Goal: Information Seeking & Learning: Learn about a topic

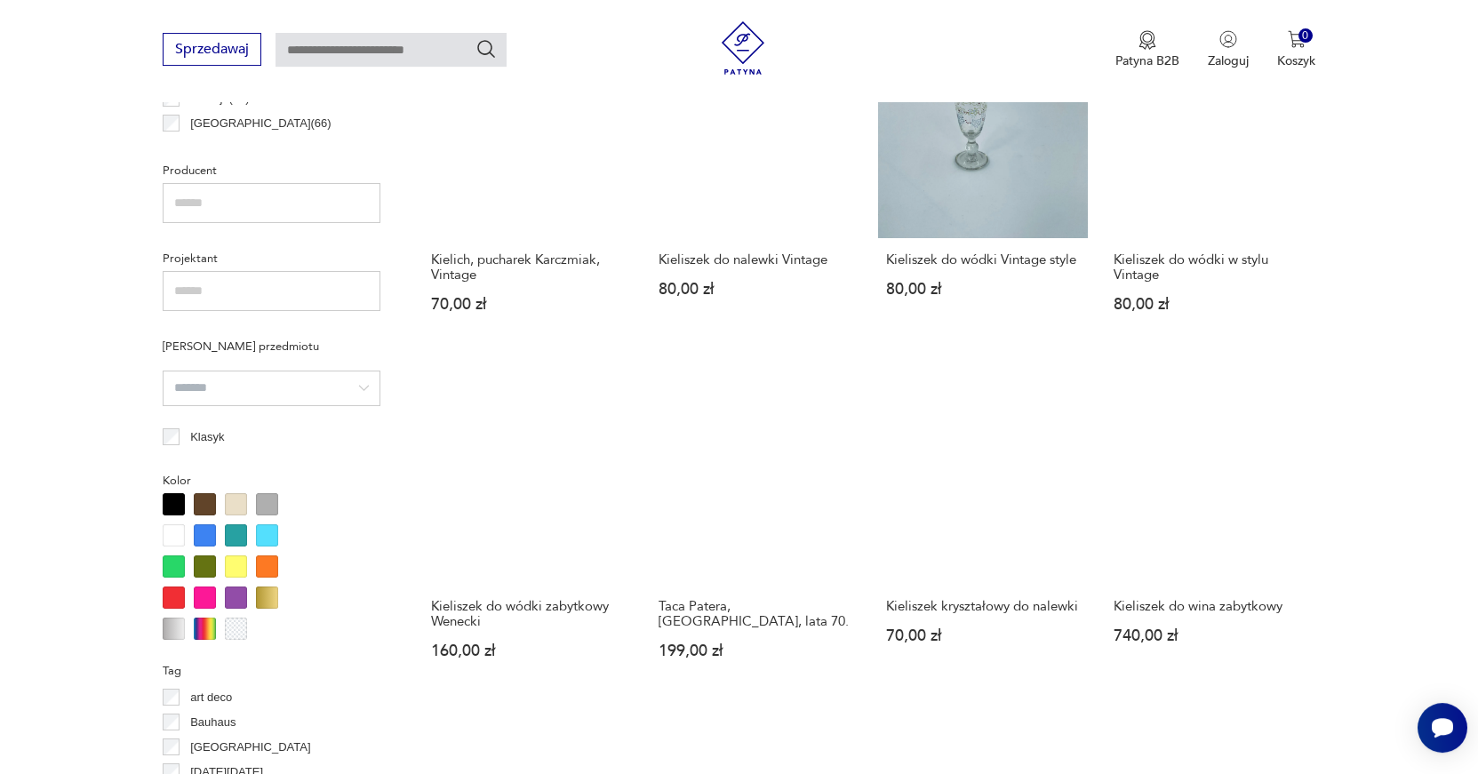
scroll to position [1205, 0]
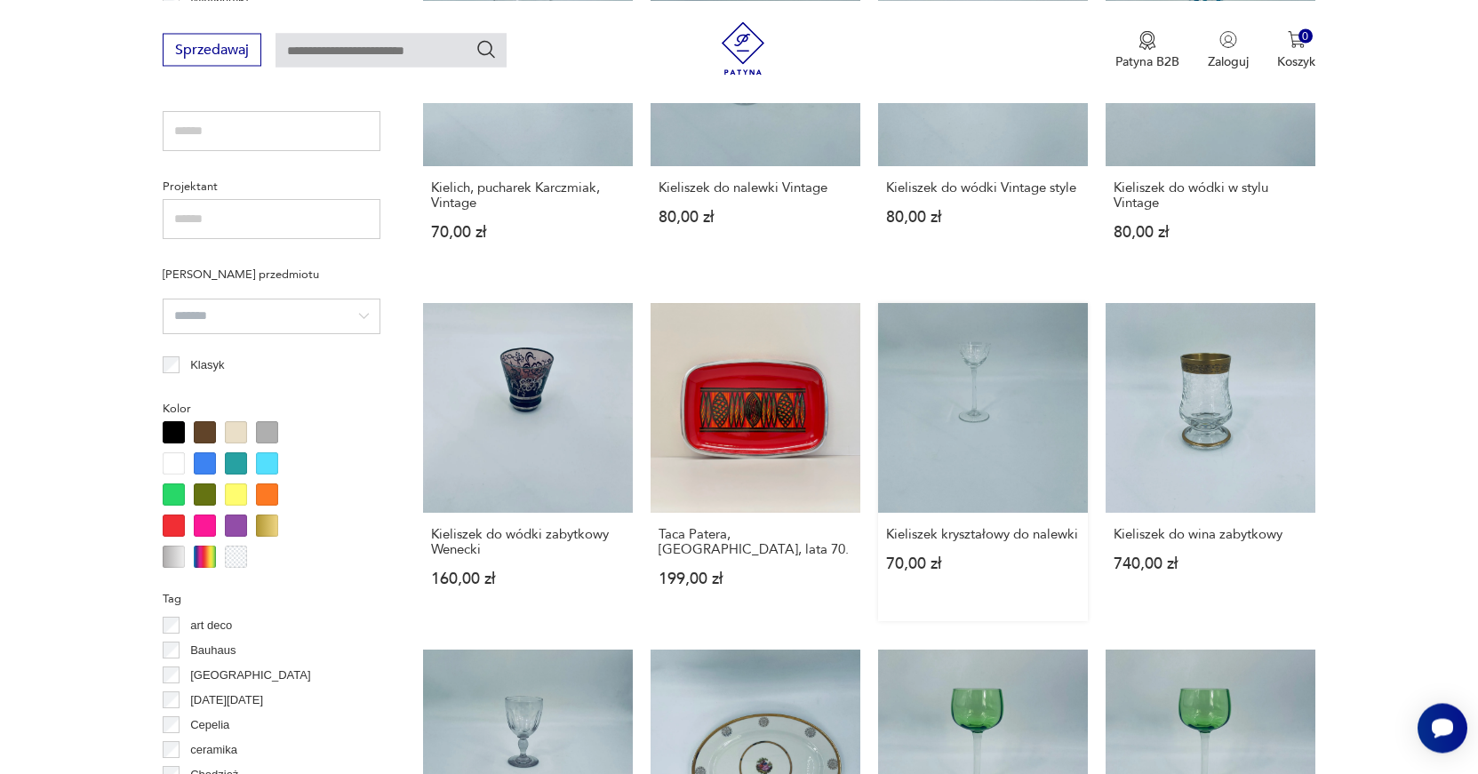
click at [988, 403] on link "Kieliszek kryształowy do nalewki 70,00 zł" at bounding box center [983, 462] width 210 height 318
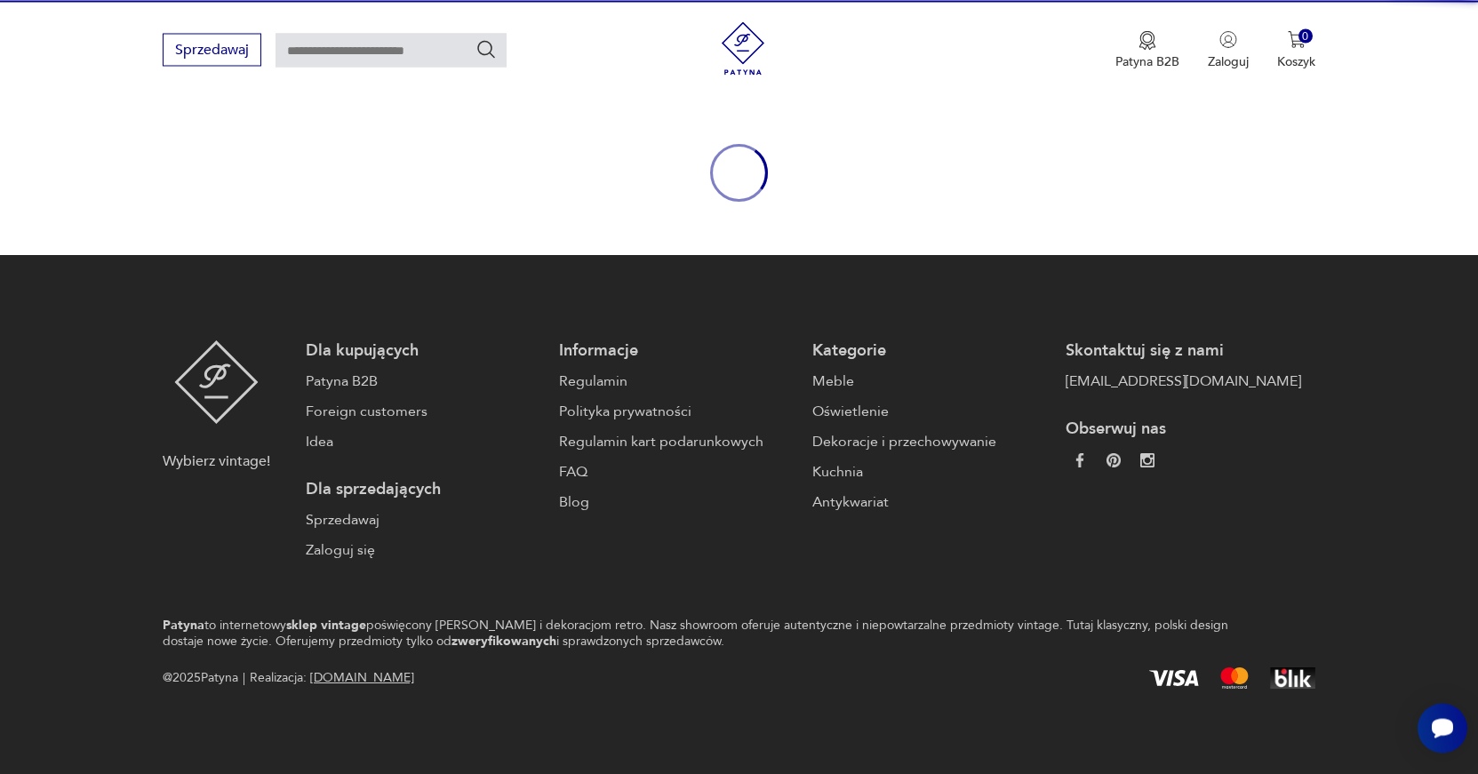
scroll to position [160, 0]
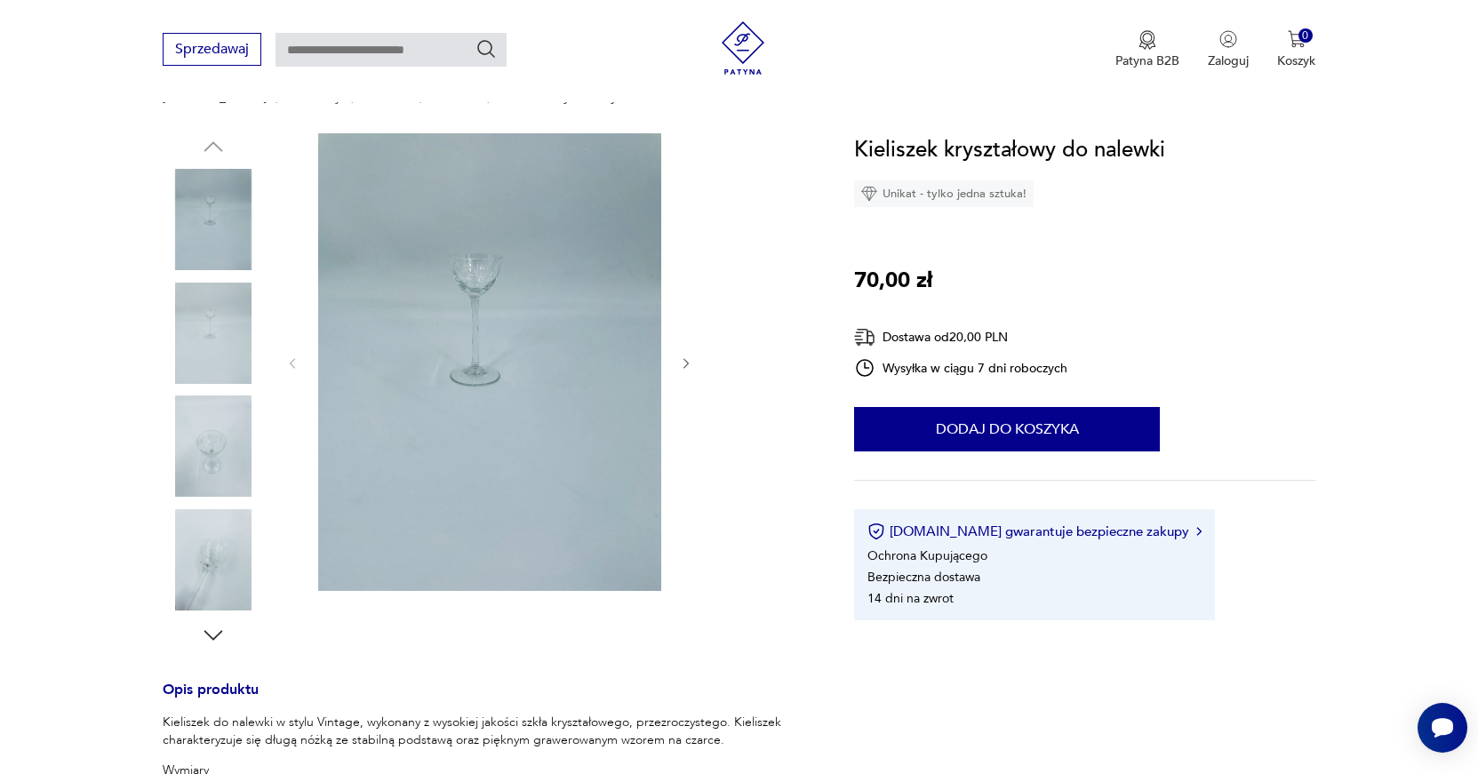
click at [687, 373] on div at bounding box center [489, 363] width 409 height 460
click at [675, 362] on div at bounding box center [489, 363] width 409 height 460
click at [471, 325] on img at bounding box center [489, 362] width 343 height 458
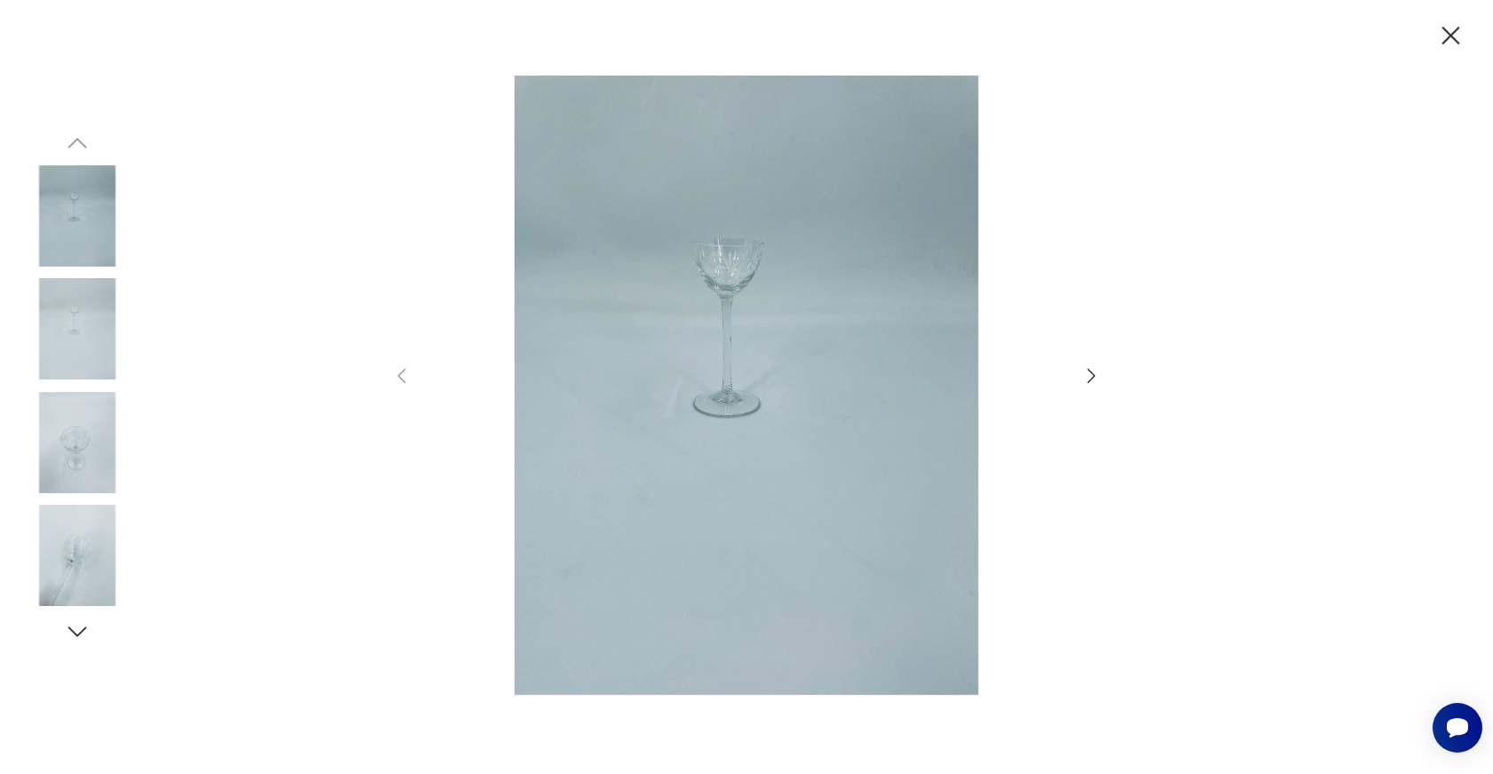
click at [737, 334] on img at bounding box center [746, 385] width 633 height 619
click at [735, 381] on img at bounding box center [746, 385] width 633 height 619
click at [1089, 372] on icon "button" at bounding box center [1091, 375] width 21 height 21
click at [1090, 374] on icon "button" at bounding box center [1091, 375] width 21 height 21
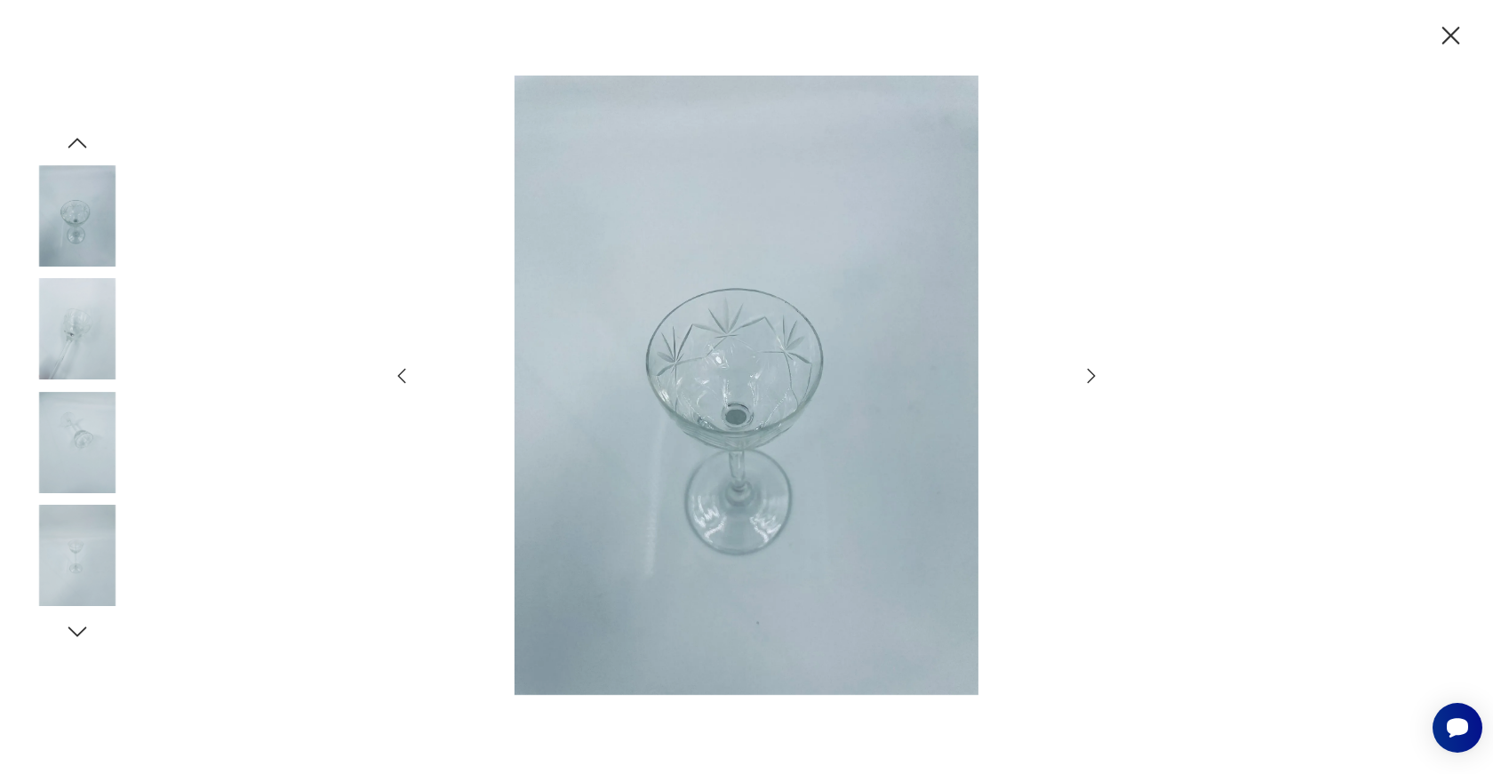
click at [1090, 374] on icon "button" at bounding box center [1091, 375] width 21 height 21
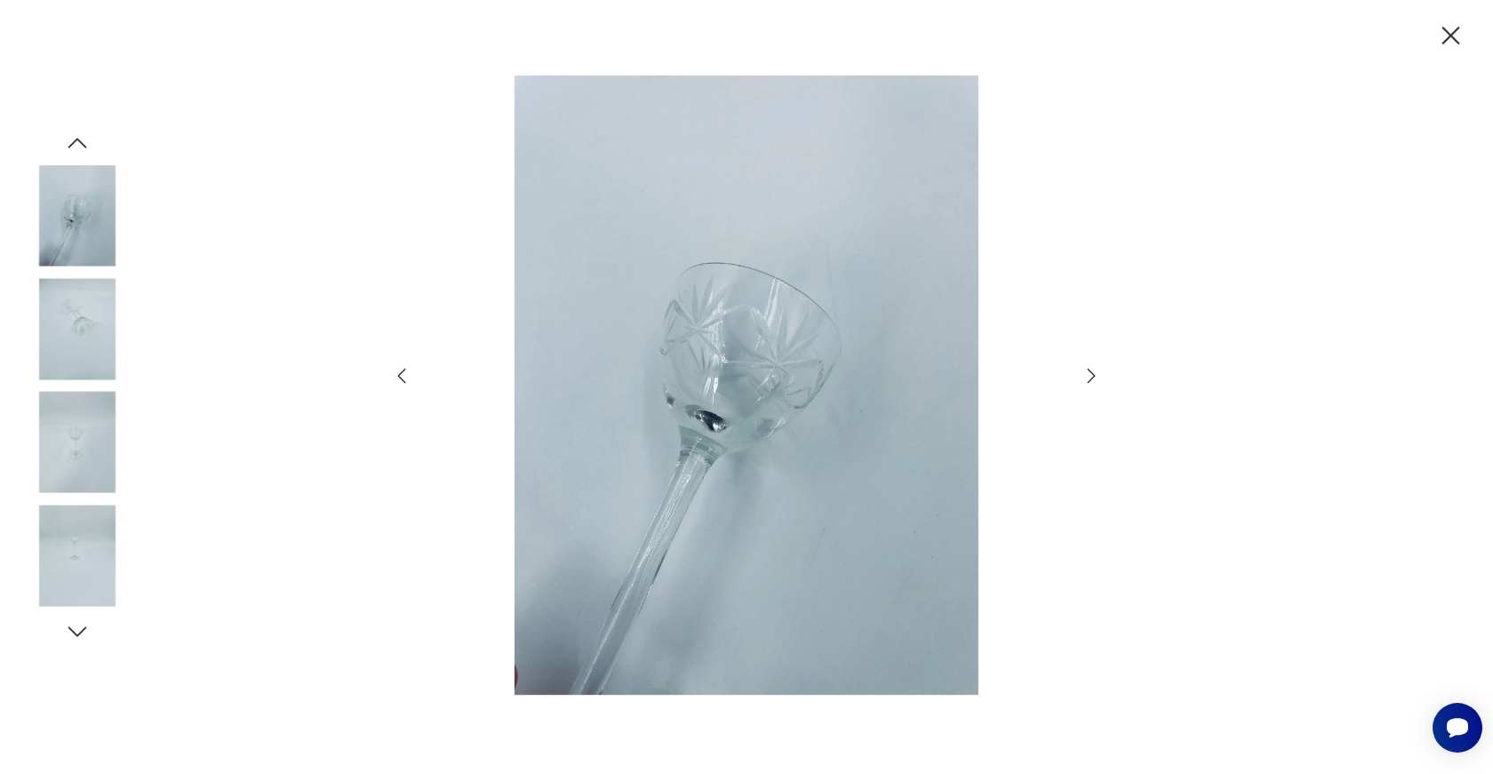
click at [1090, 374] on icon "button" at bounding box center [1091, 375] width 21 height 21
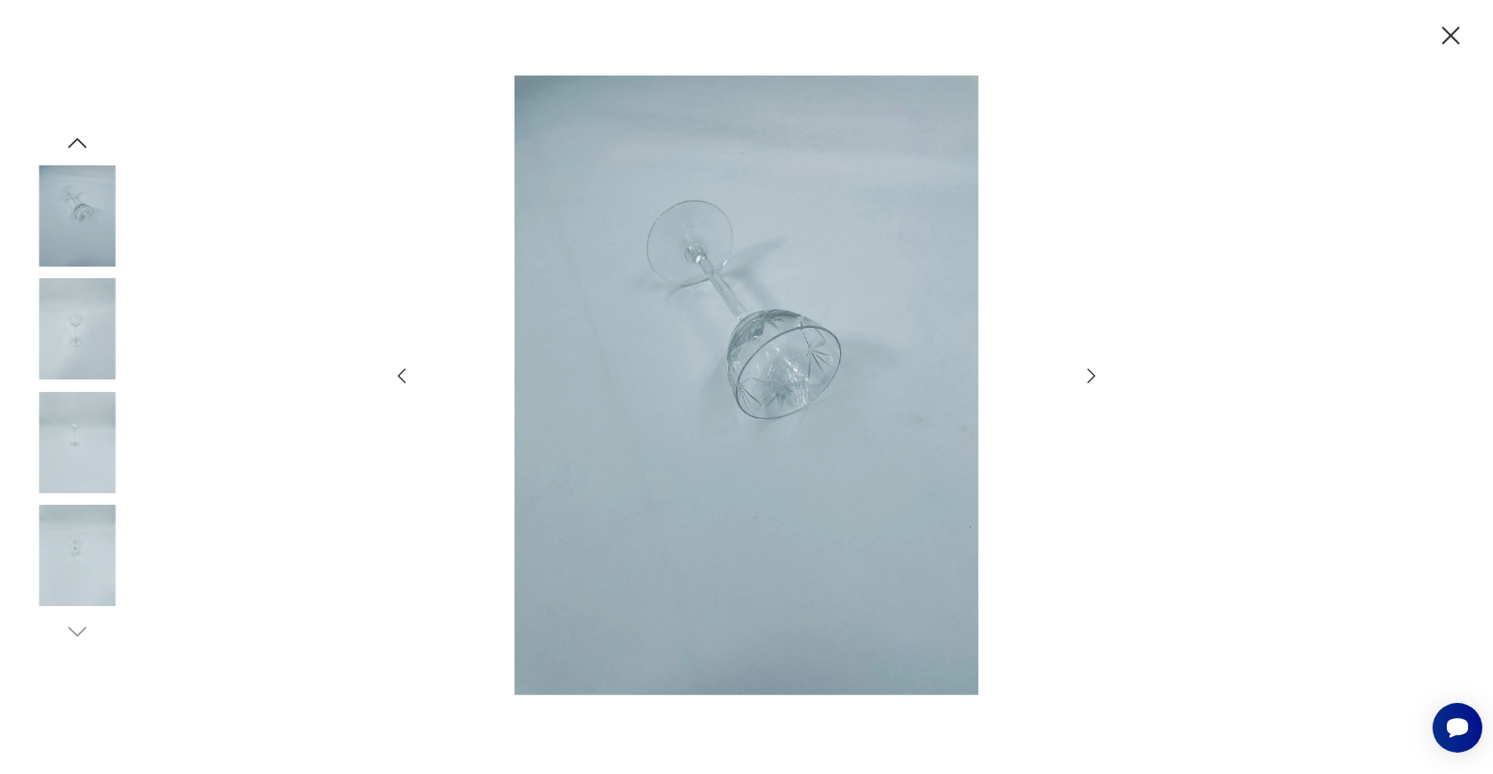
click at [1090, 374] on icon "button" at bounding box center [1091, 375] width 21 height 21
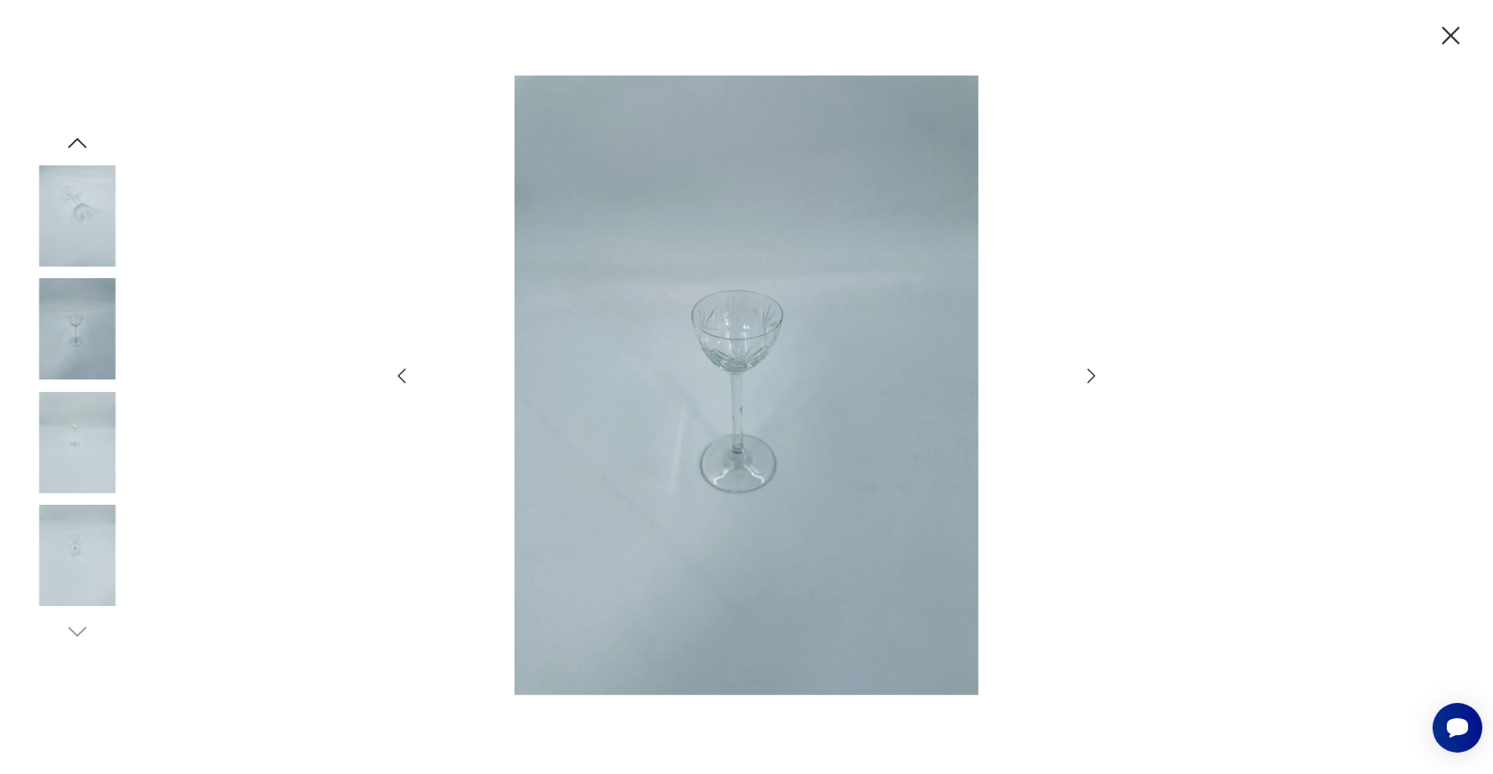
click at [1090, 374] on icon "button" at bounding box center [1091, 375] width 21 height 21
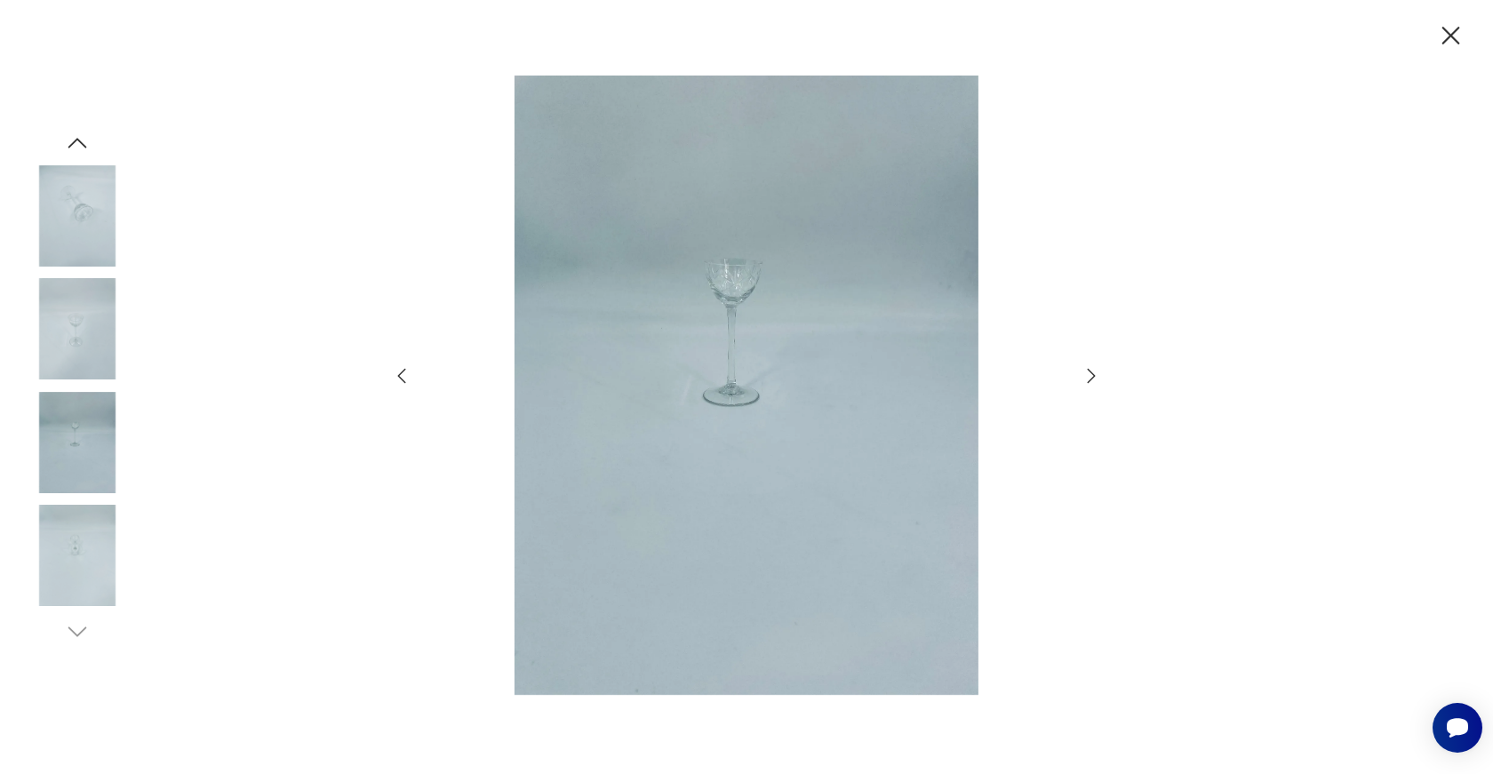
click at [1456, 35] on icon "button" at bounding box center [1450, 35] width 31 height 31
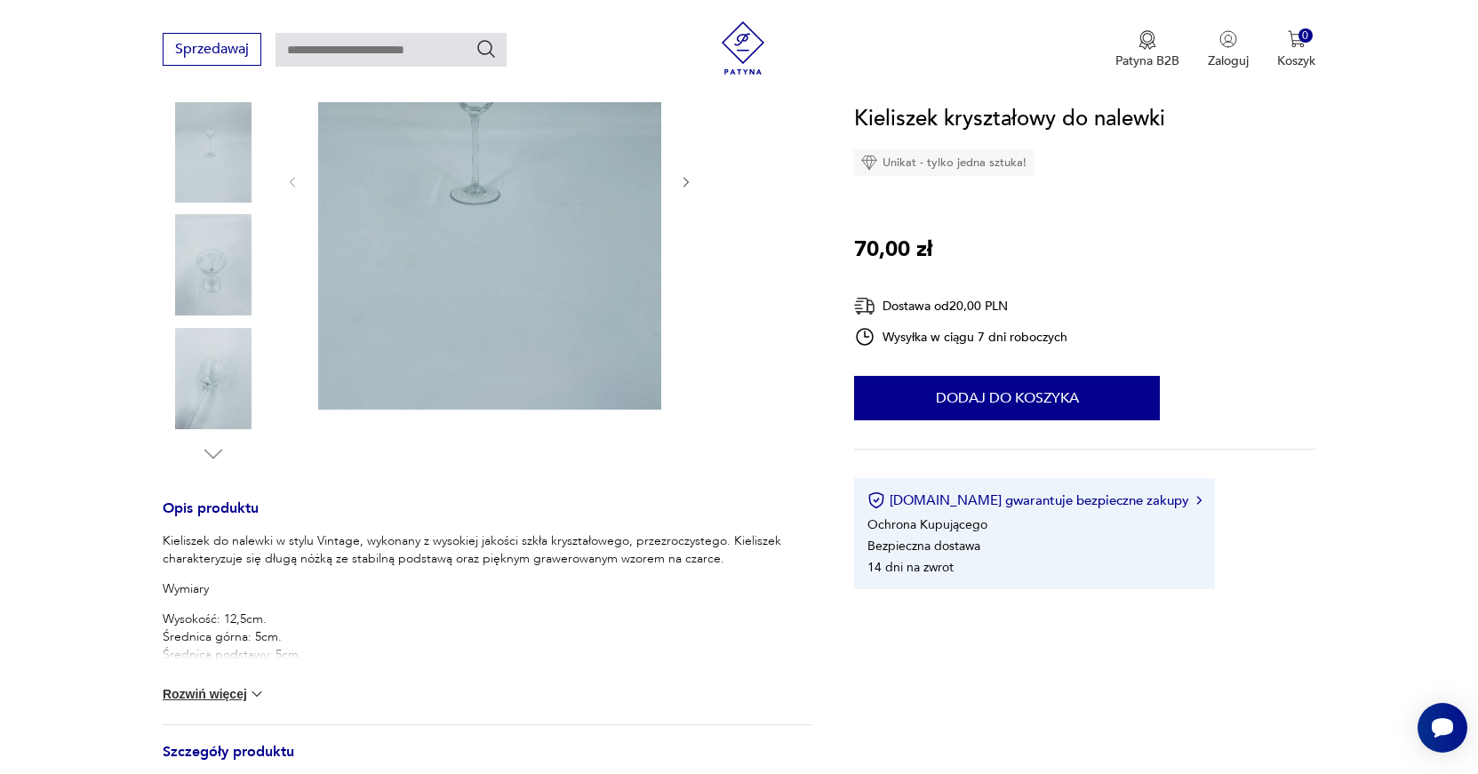
scroll to position [0, 0]
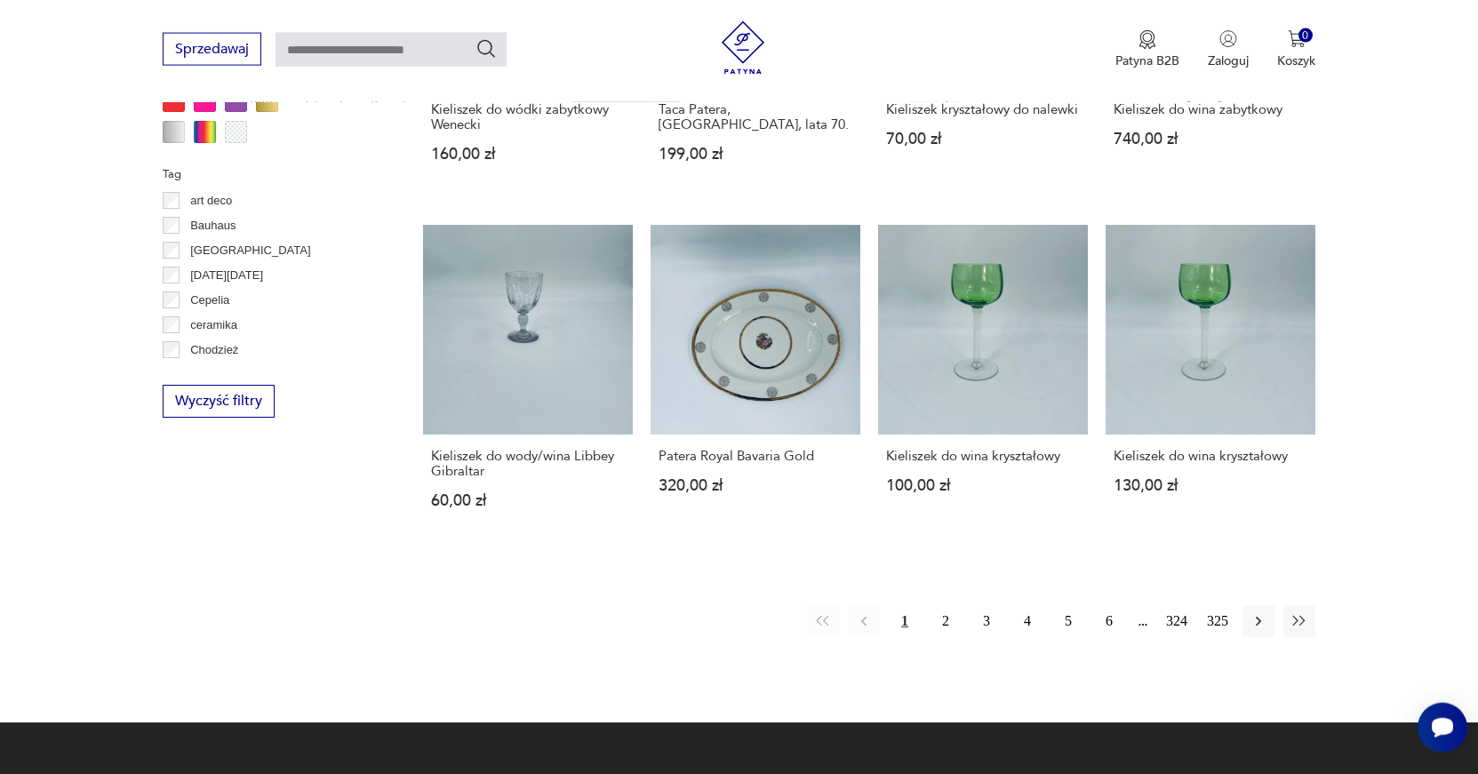
scroll to position [1701, 0]
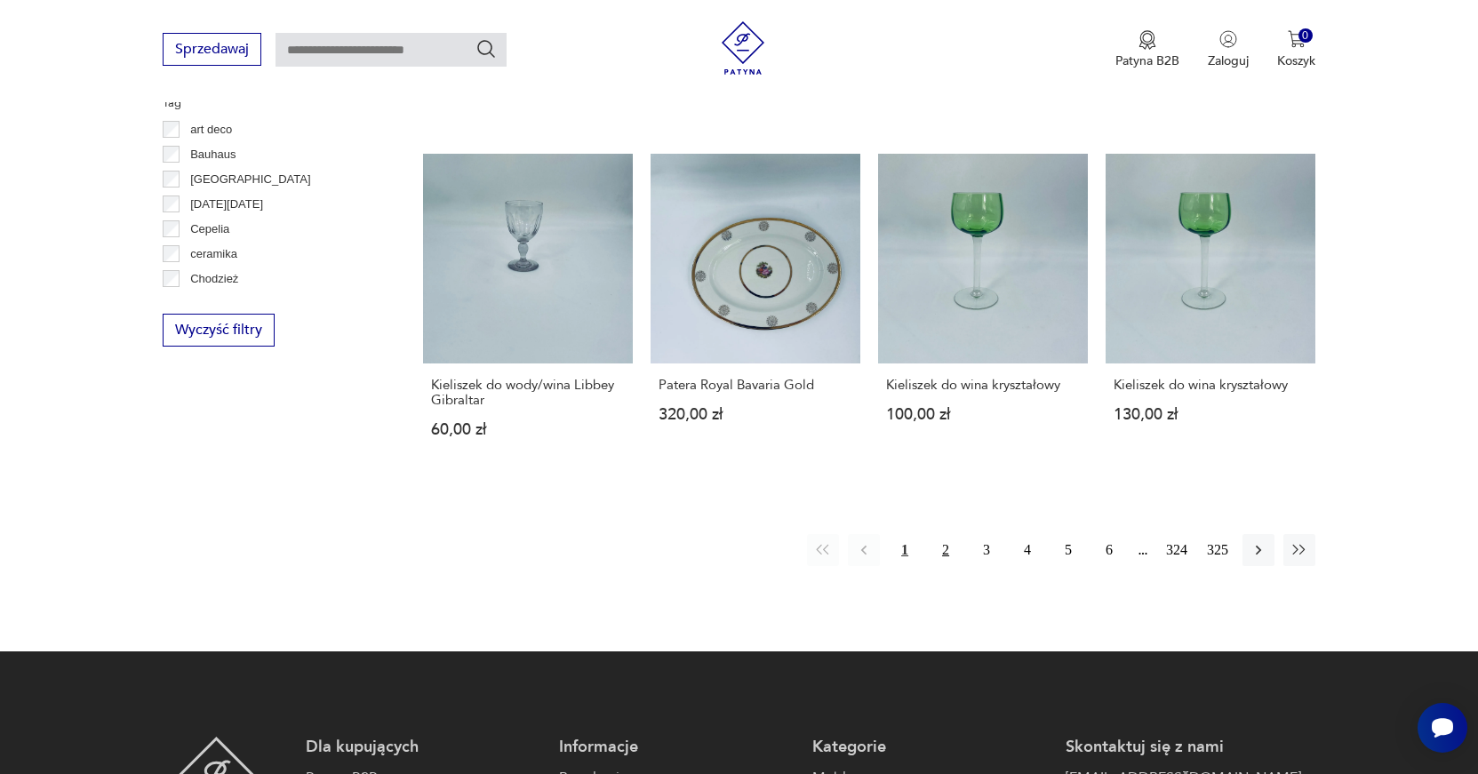
click at [941, 553] on button "2" at bounding box center [945, 550] width 32 height 32
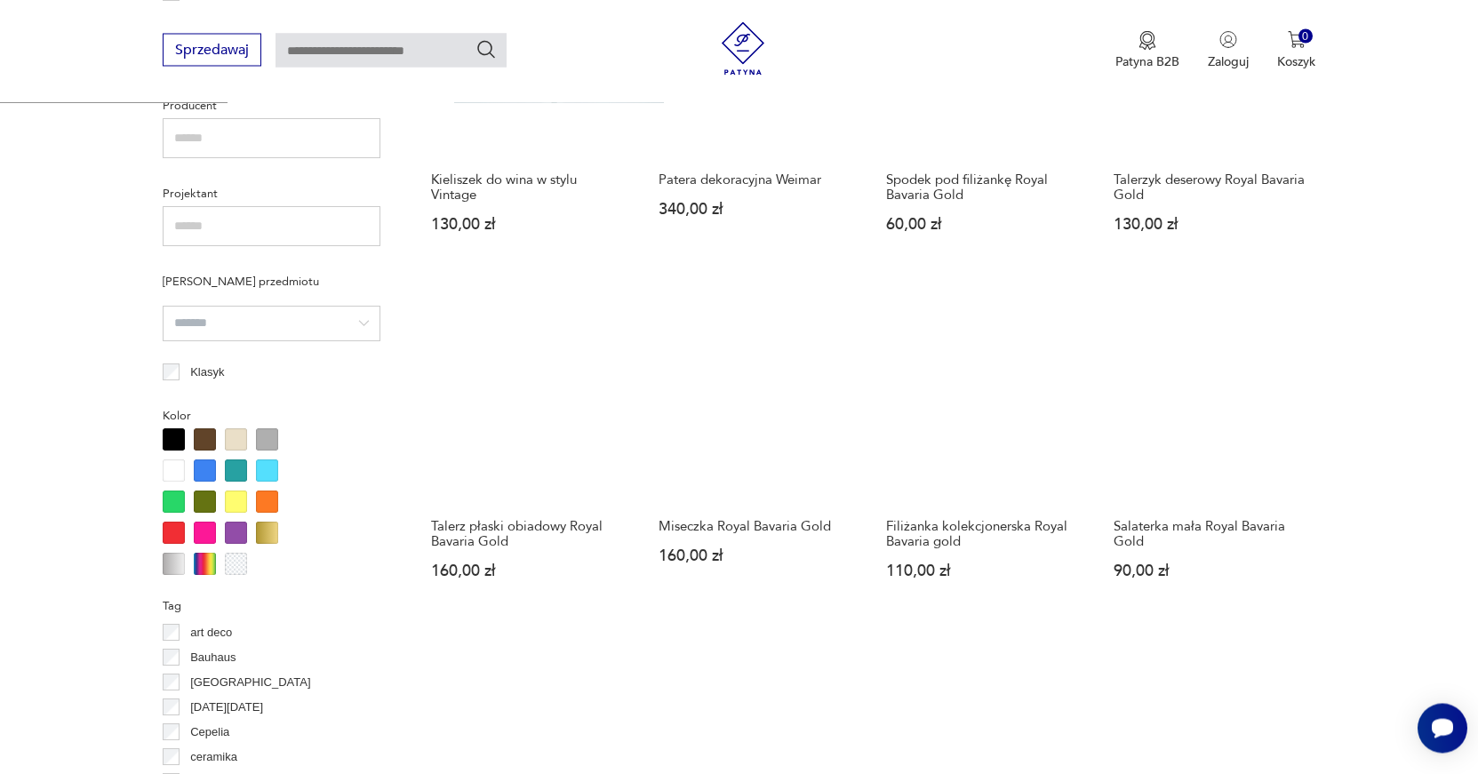
scroll to position [1560, 0]
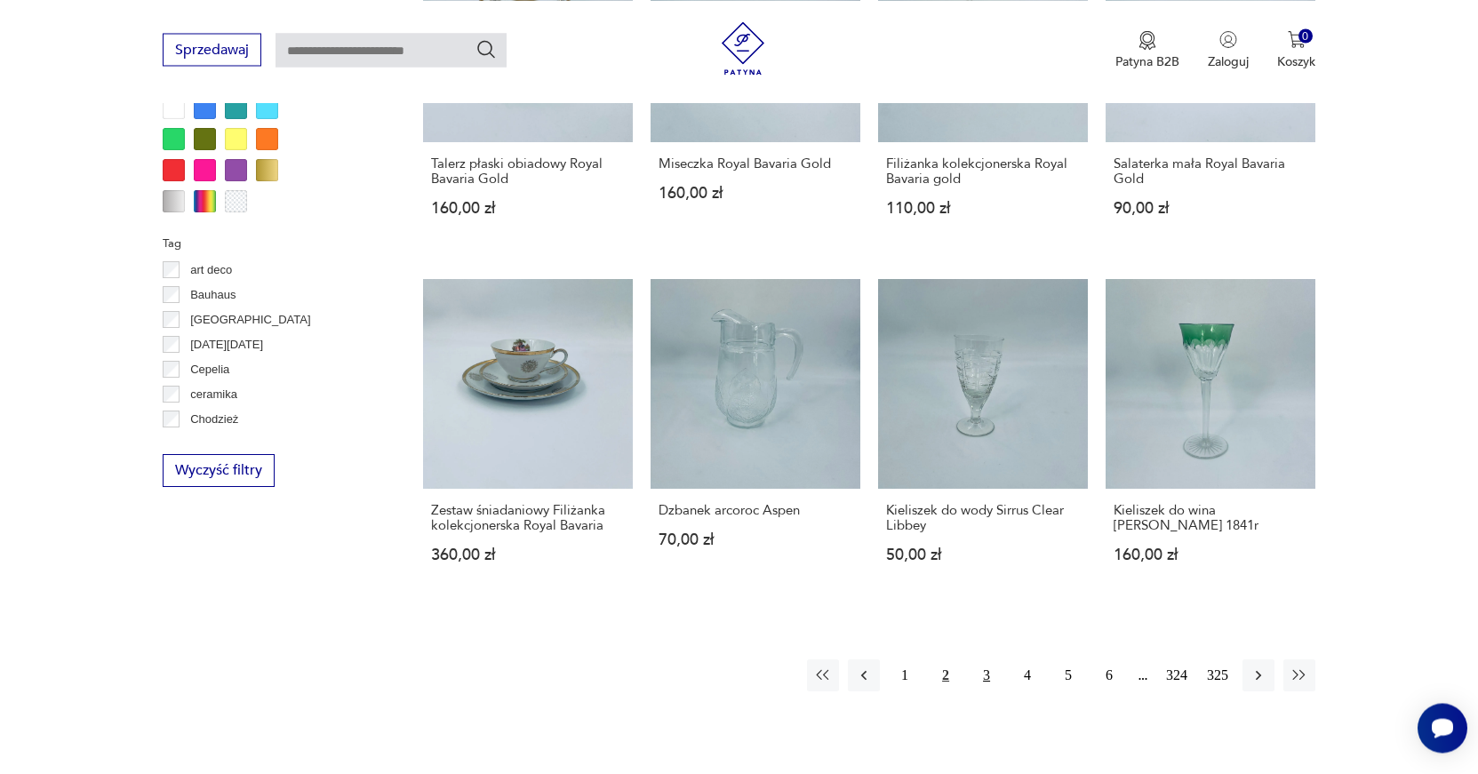
click at [980, 674] on button "3" at bounding box center [986, 675] width 32 height 32
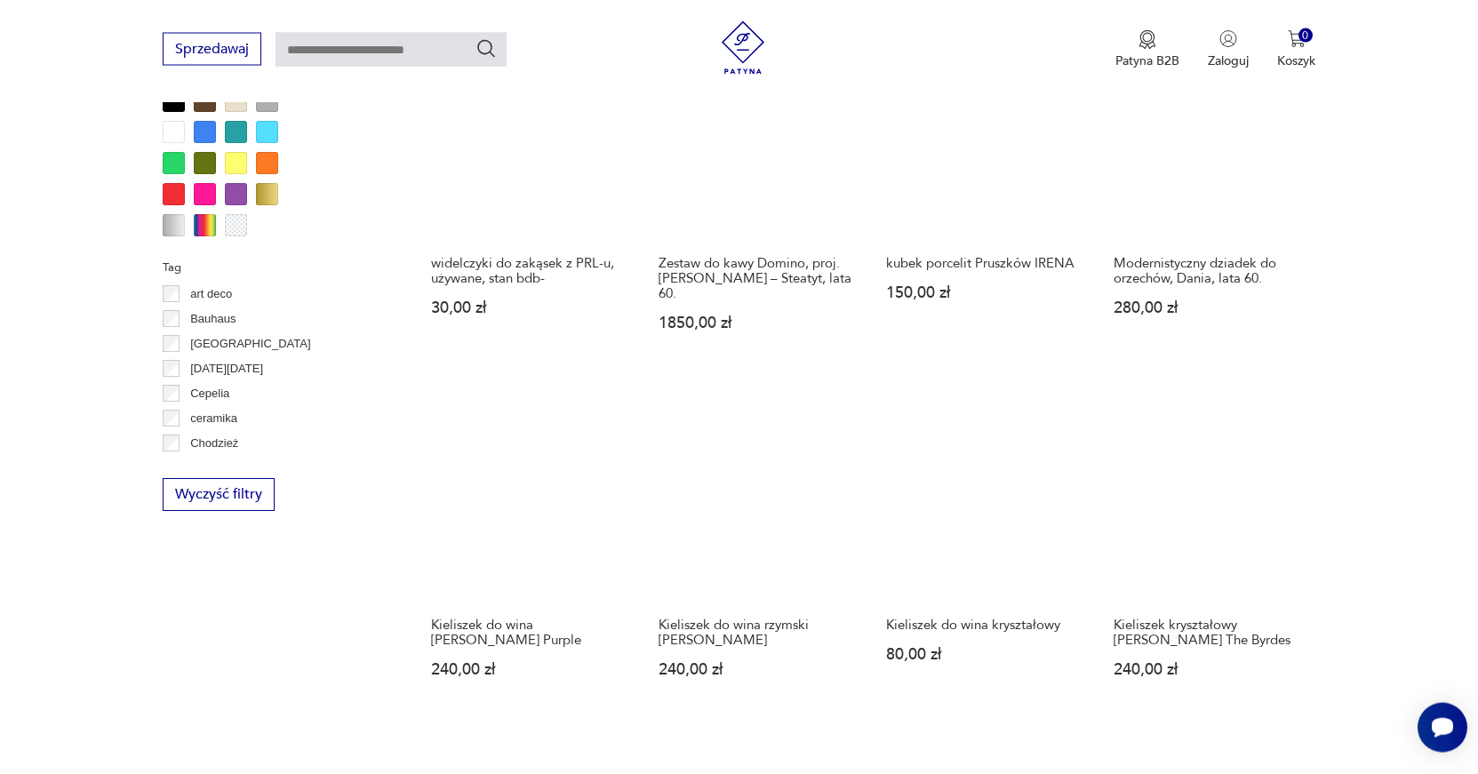
scroll to position [1560, 0]
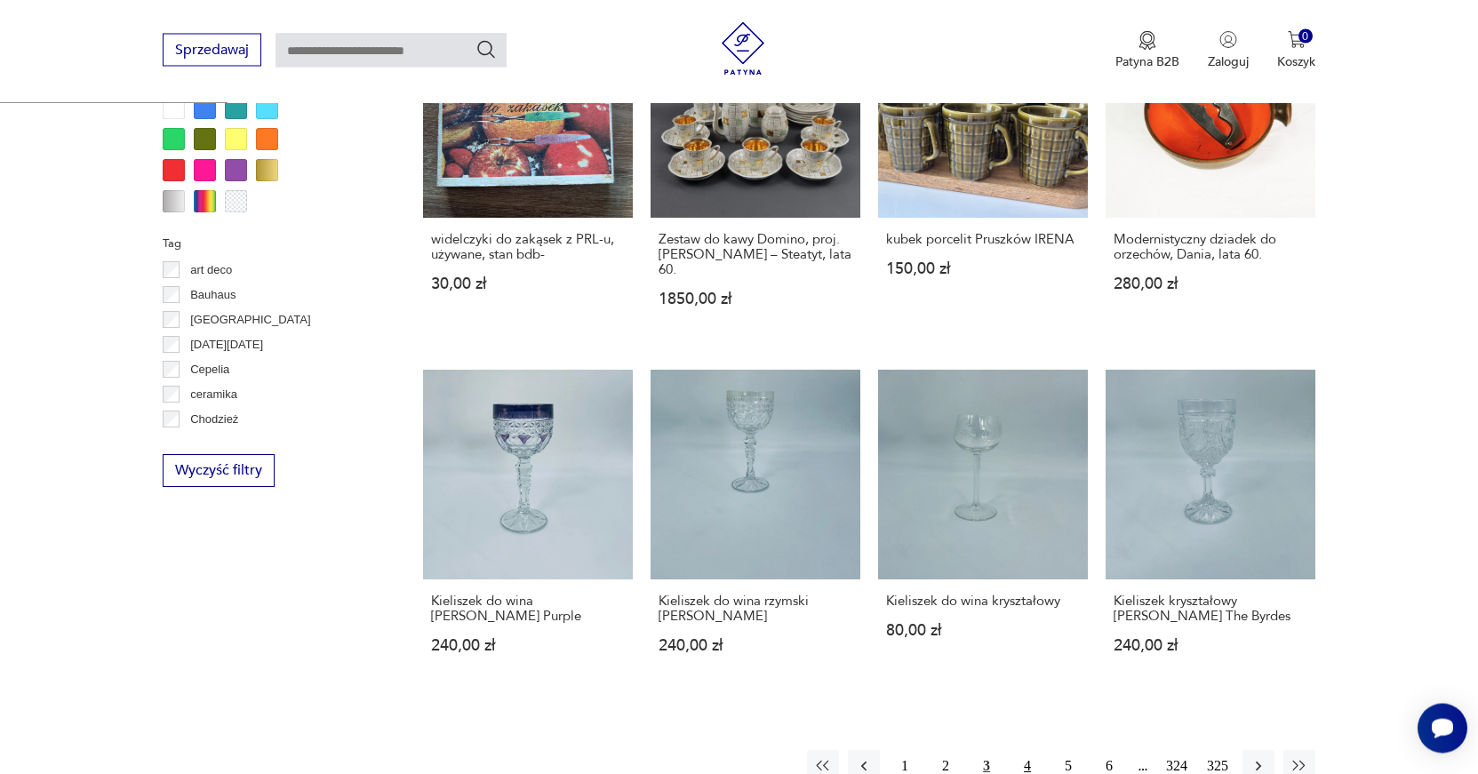
click at [1033, 750] on button "4" at bounding box center [1027, 766] width 32 height 32
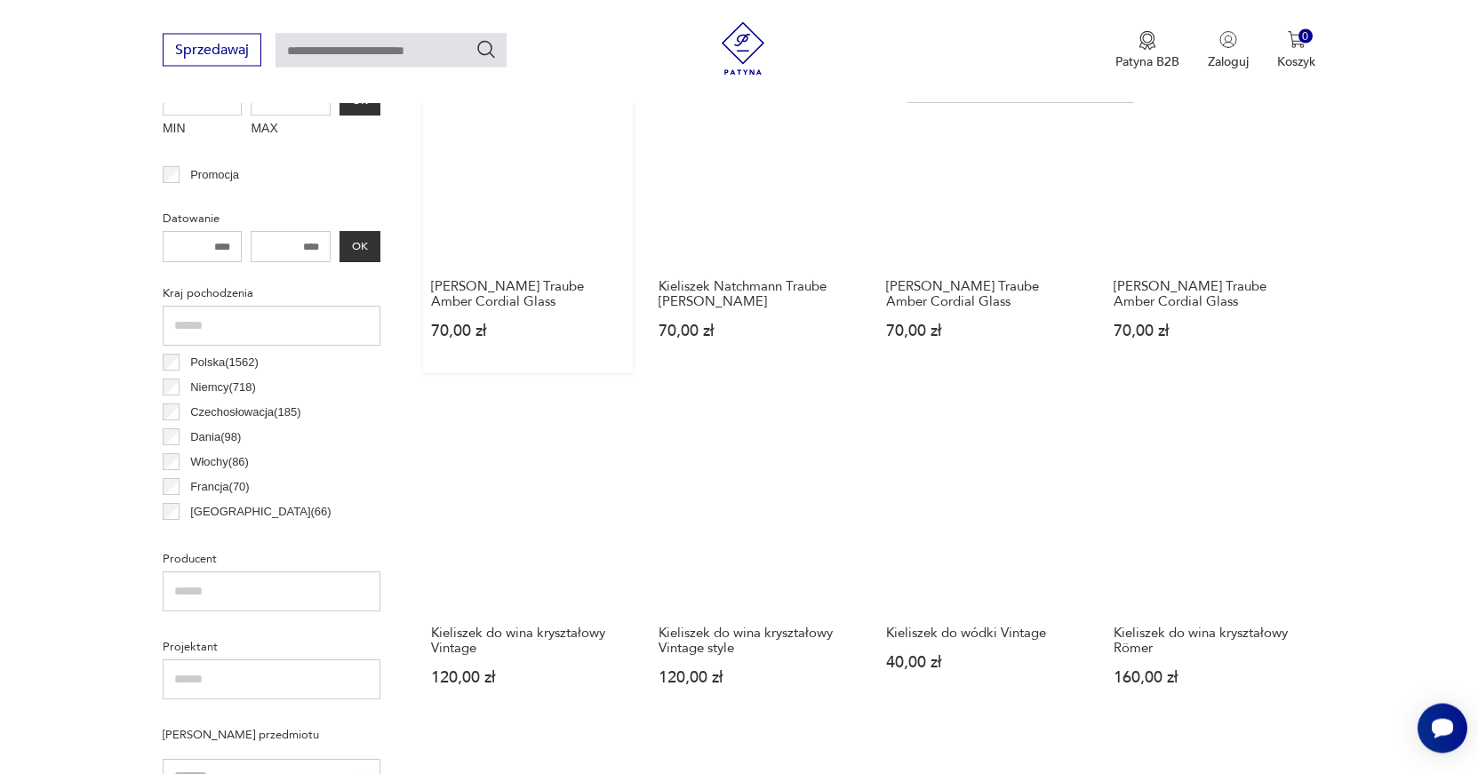
scroll to position [925, 0]
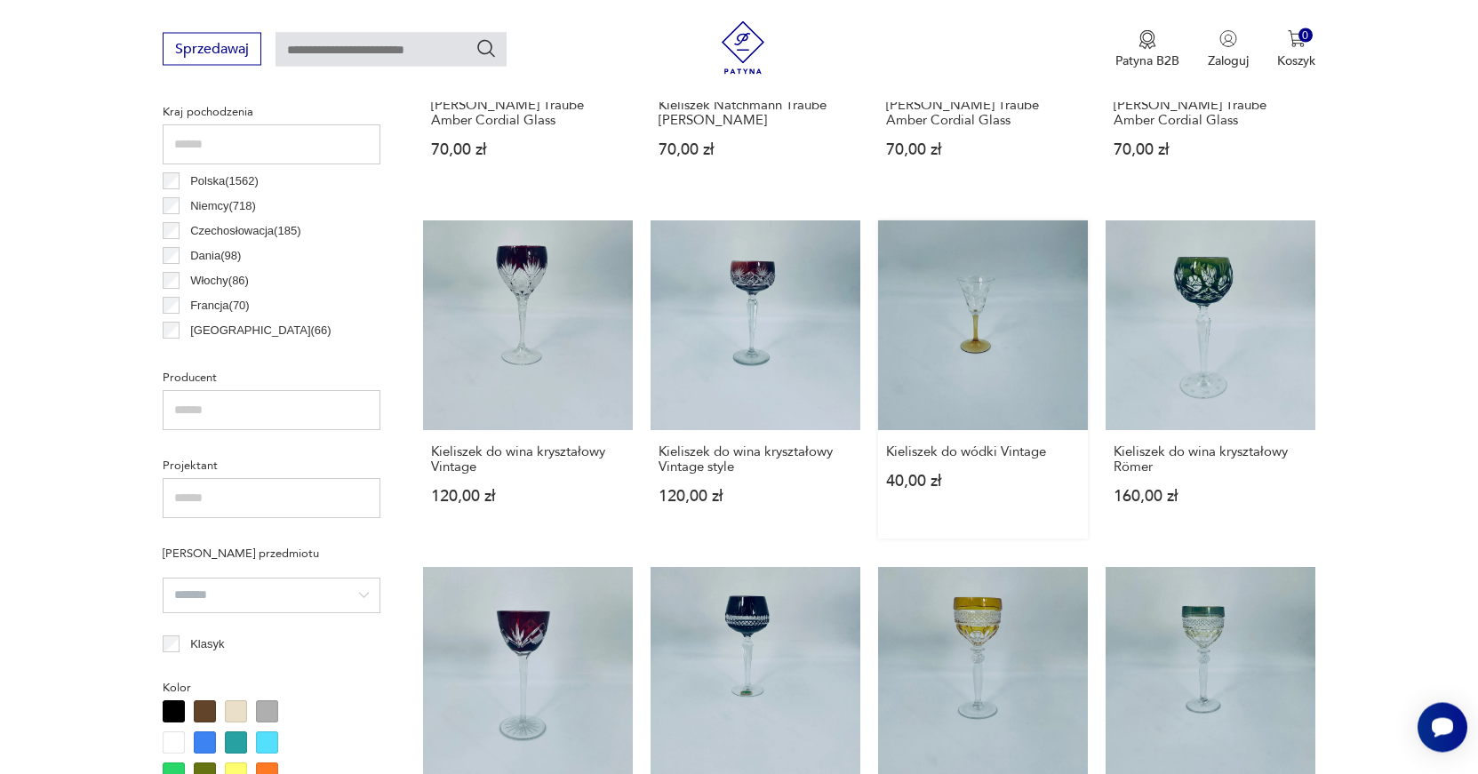
click at [982, 354] on link "Kieliszek do wódki Vintage 40,00 zł" at bounding box center [983, 380] width 210 height 318
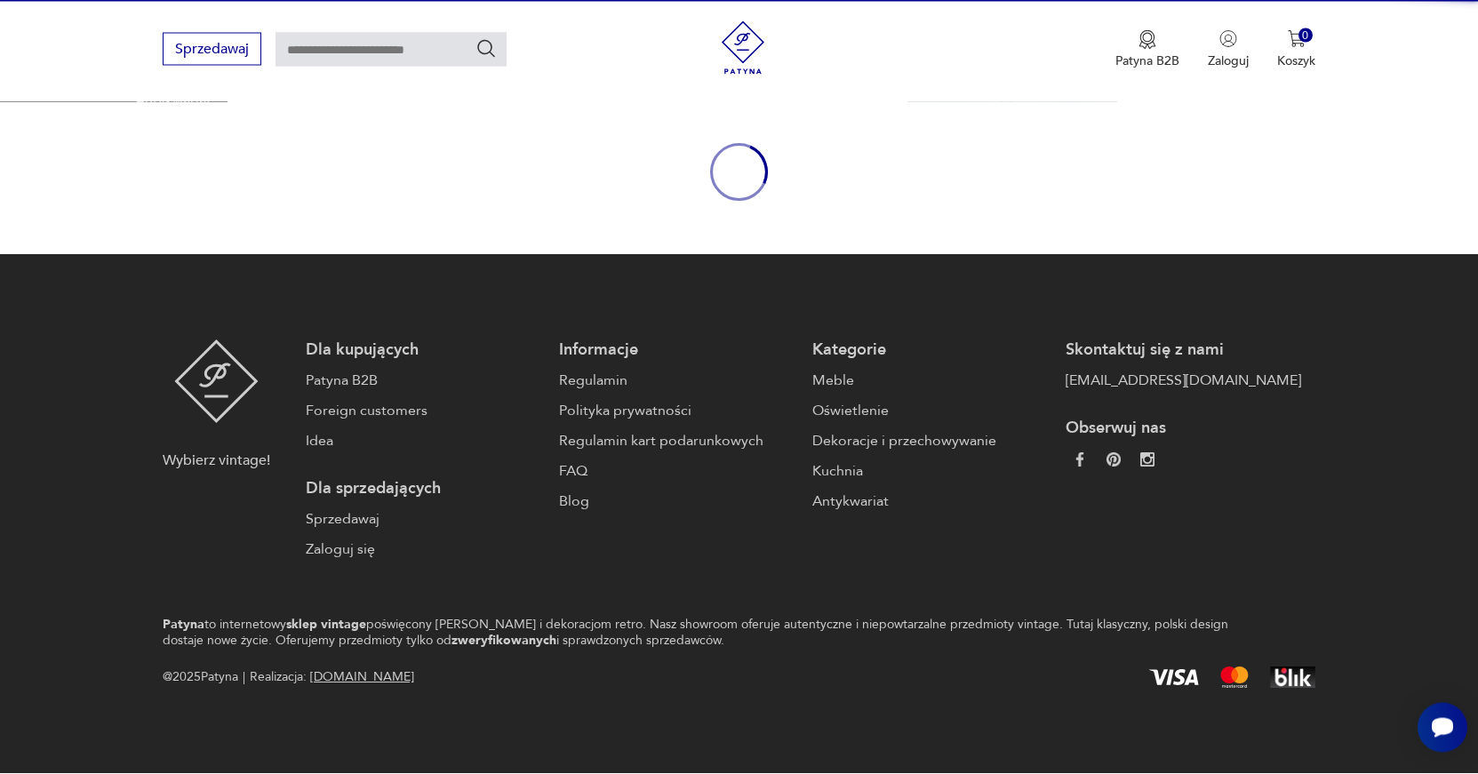
scroll to position [160, 0]
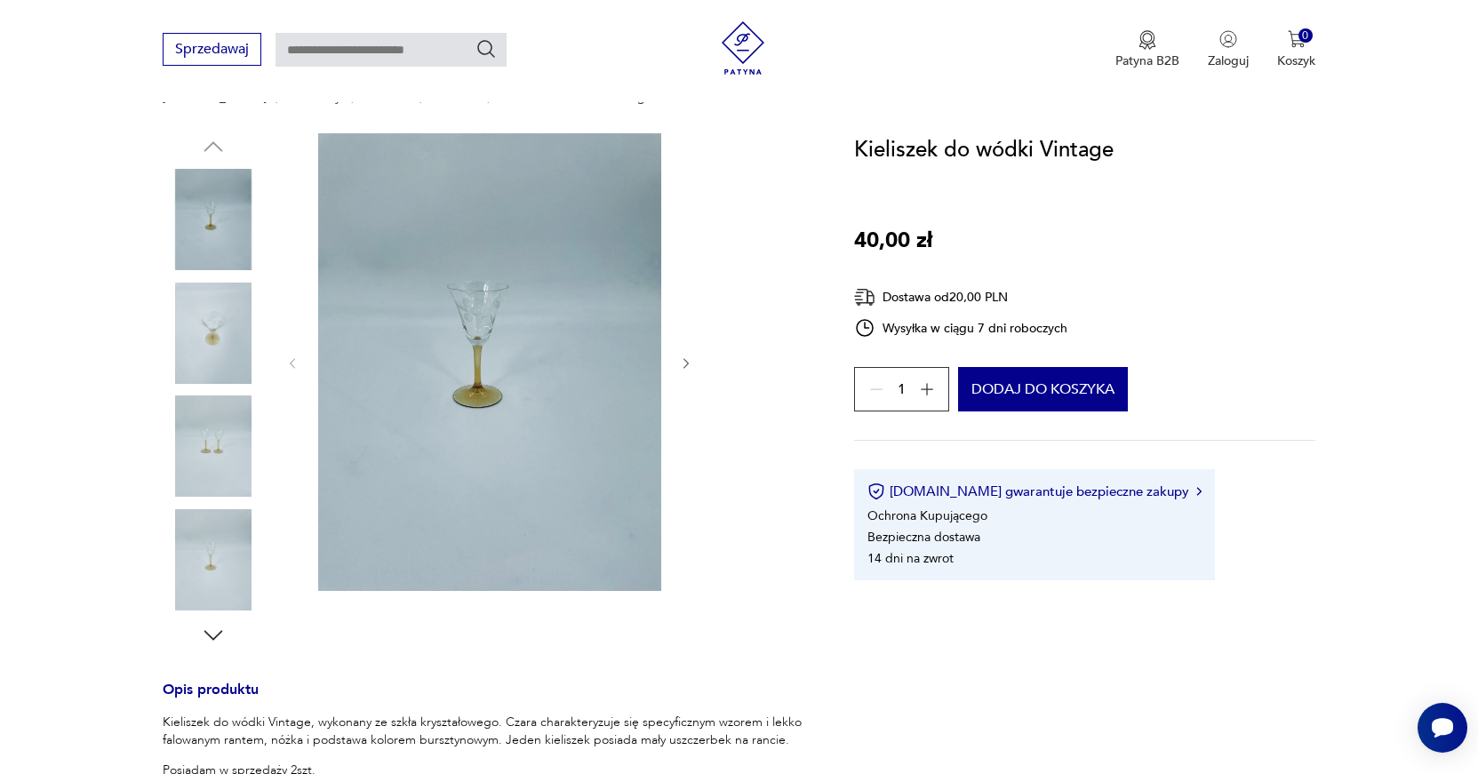
click at [684, 361] on icon "button" at bounding box center [686, 363] width 15 height 15
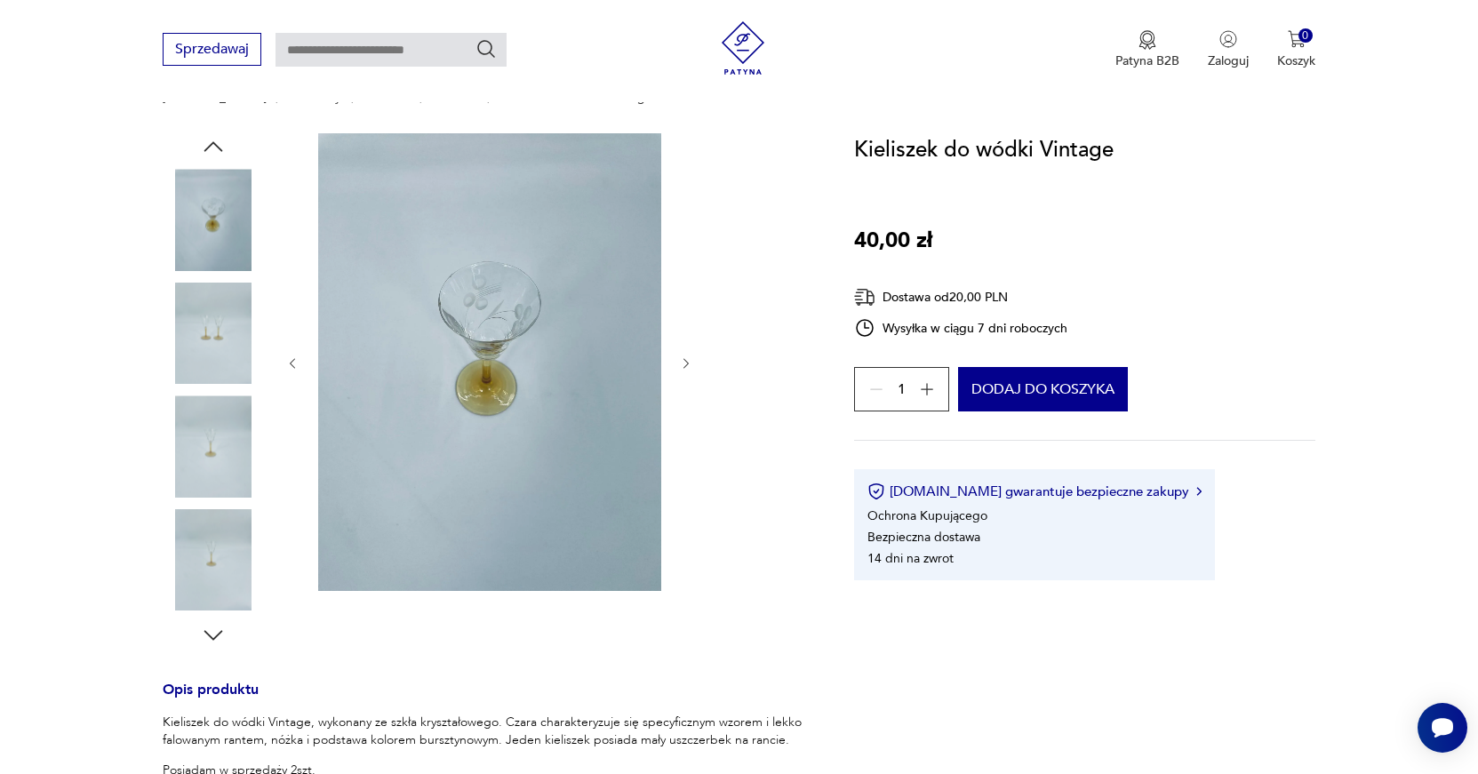
click at [684, 361] on icon "button" at bounding box center [686, 363] width 15 height 15
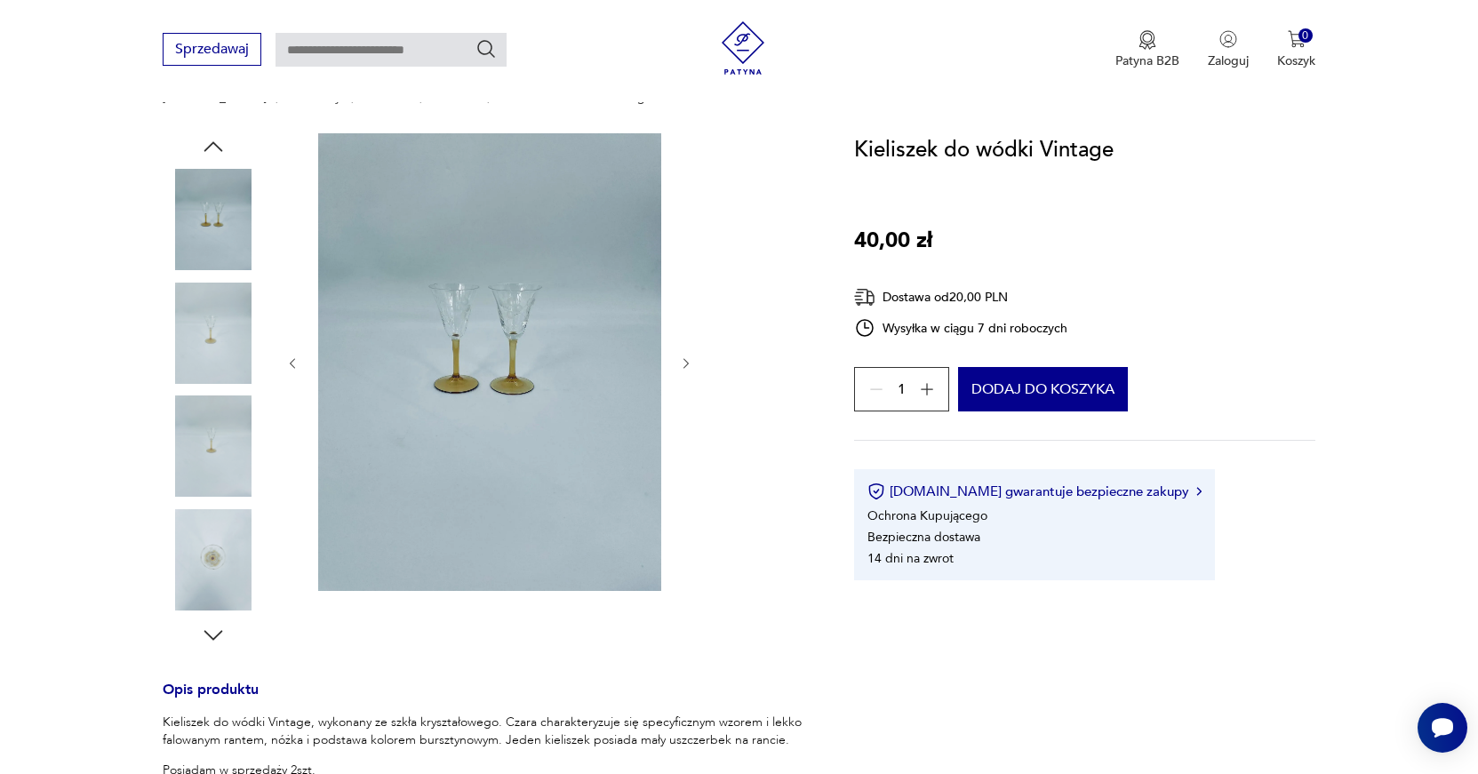
click at [689, 362] on icon "button" at bounding box center [686, 363] width 15 height 15
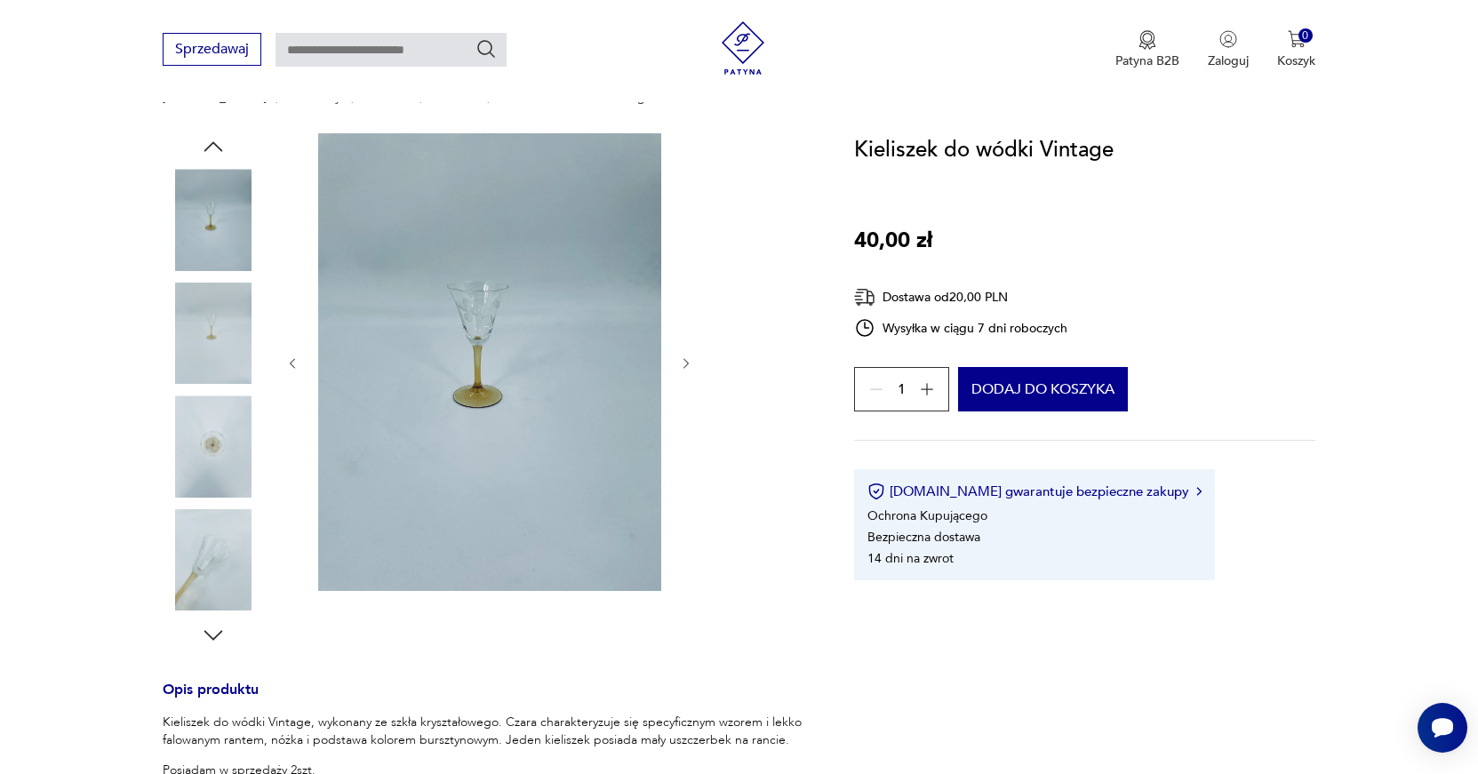
drag, startPoint x: 857, startPoint y: 147, endPoint x: 1121, endPoint y: 151, distance: 264.8
click at [1121, 151] on div "Kieliszek do wódki Vintage 40,00 zł Dostawa od 20,00 PLN Wysyłka w ciągu 7 dni …" at bounding box center [1084, 356] width 461 height 447
click at [1049, 152] on h1 "Kieliszek do wódki Vintage" at bounding box center [983, 150] width 259 height 34
drag, startPoint x: 853, startPoint y: 147, endPoint x: 1110, endPoint y: 143, distance: 256.8
click at [1110, 143] on section "Opis produktu Kieliszek do wódki Vintage, wykonany ze szkła kryształowego. Czar…" at bounding box center [739, 725] width 1478 height 1184
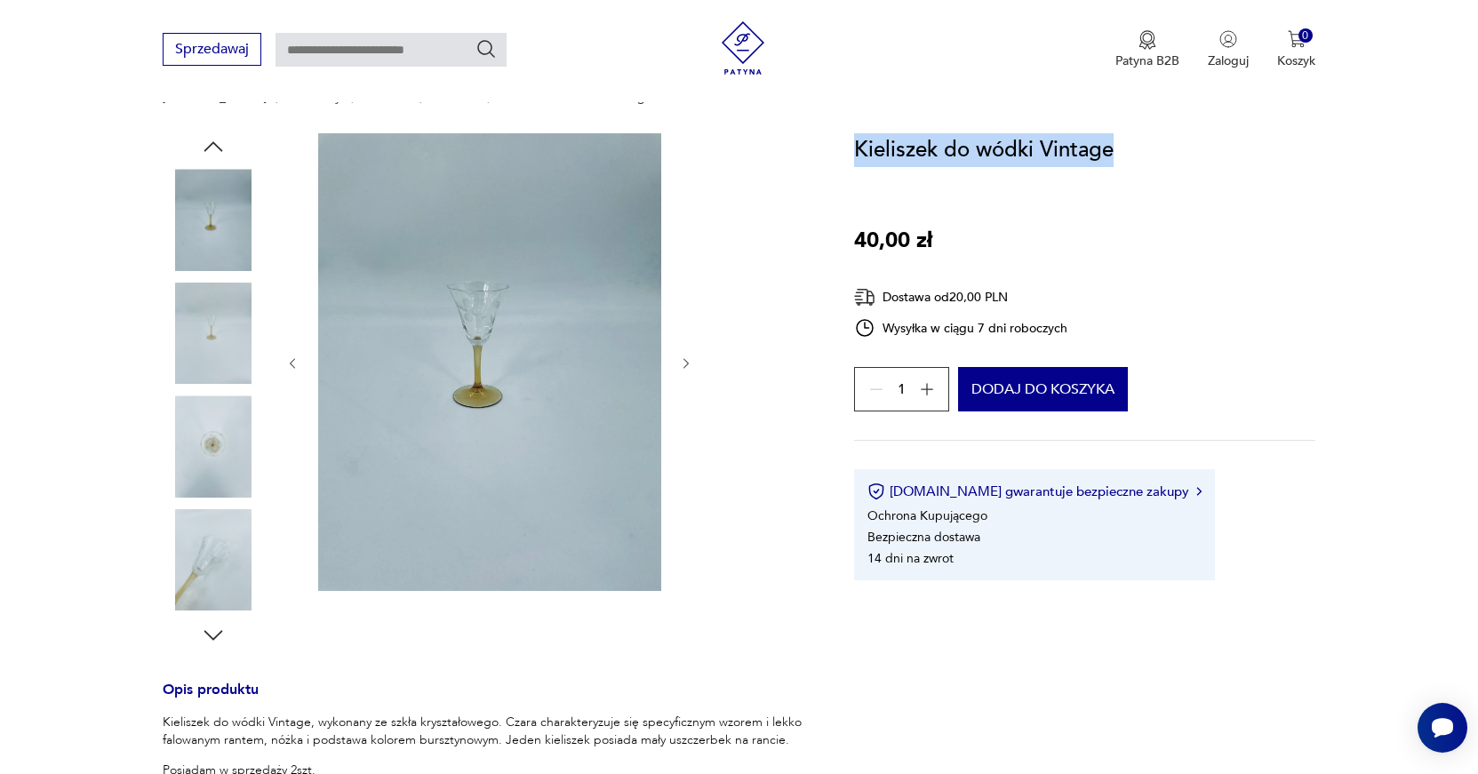
copy h1 "Kieliszek do wódki Vintage"
